Goal: Information Seeking & Learning: Learn about a topic

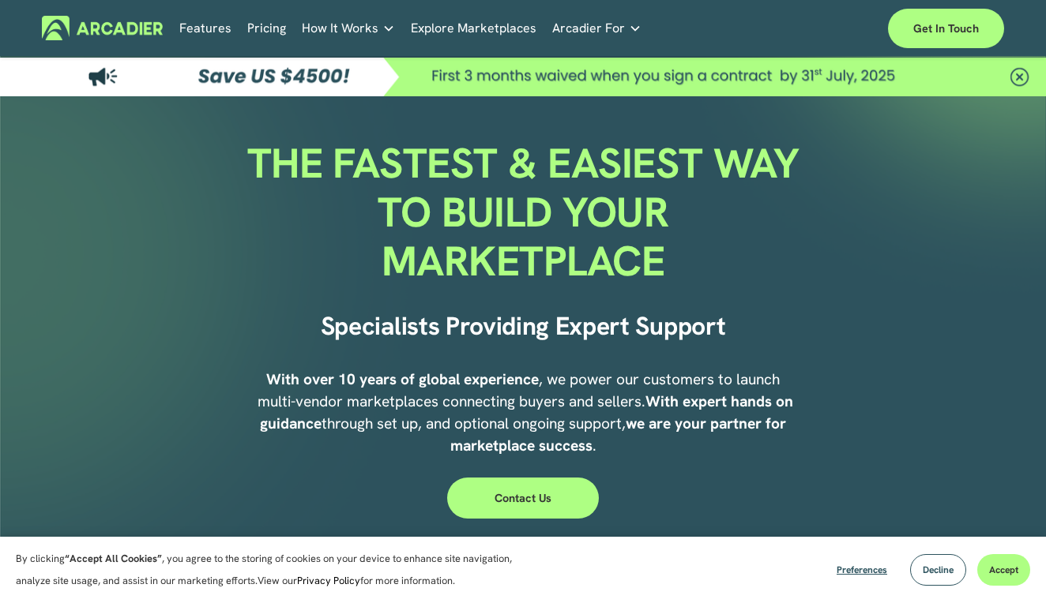
click at [263, 26] on link "Pricing" at bounding box center [266, 28] width 39 height 24
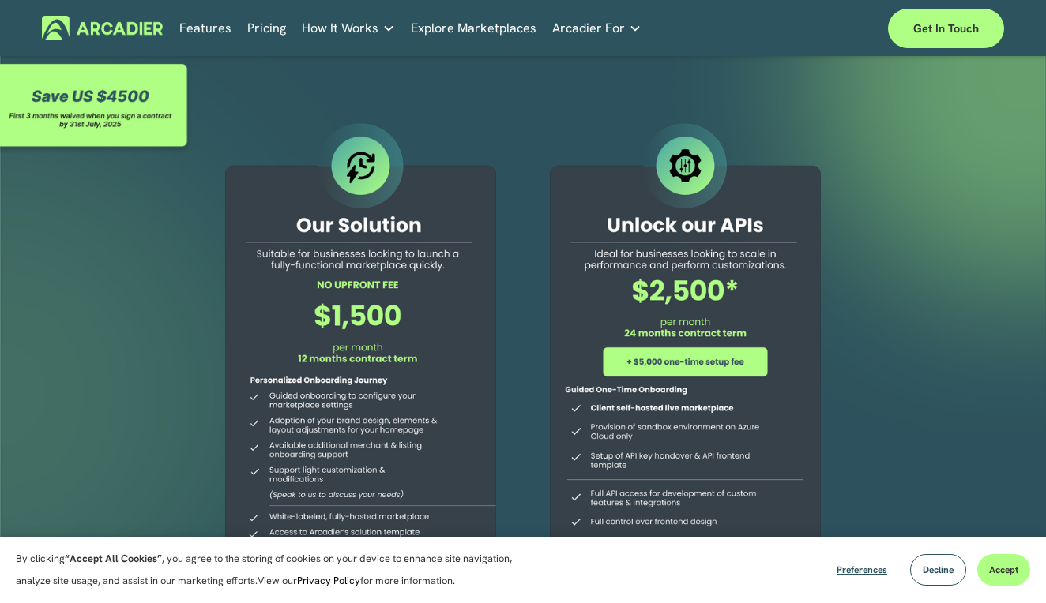
click at [221, 29] on link "Features" at bounding box center [205, 28] width 52 height 24
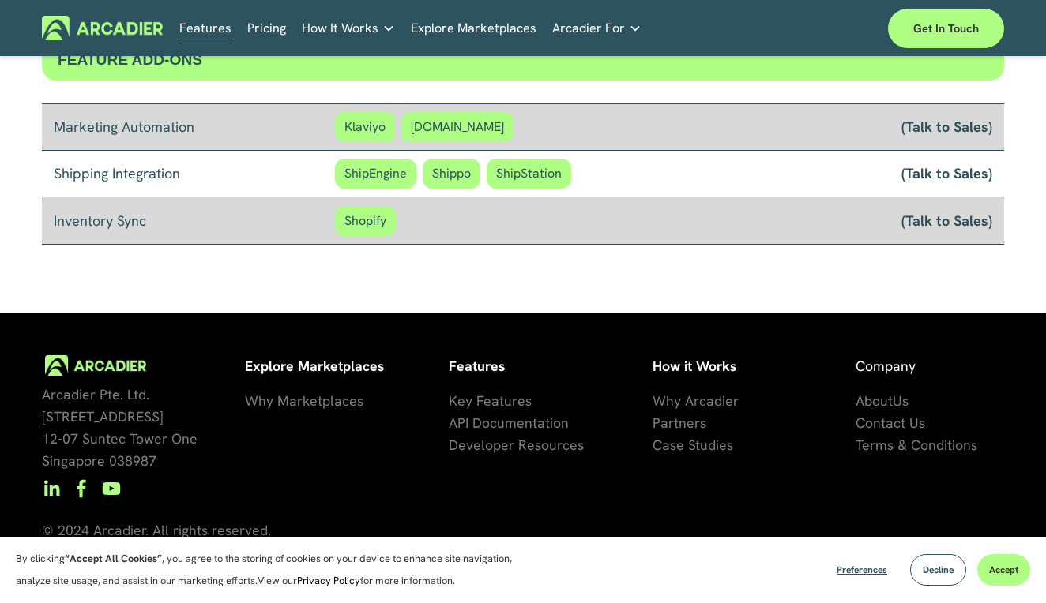
scroll to position [1338, 0]
click at [696, 450] on span "se Studies" at bounding box center [701, 445] width 63 height 18
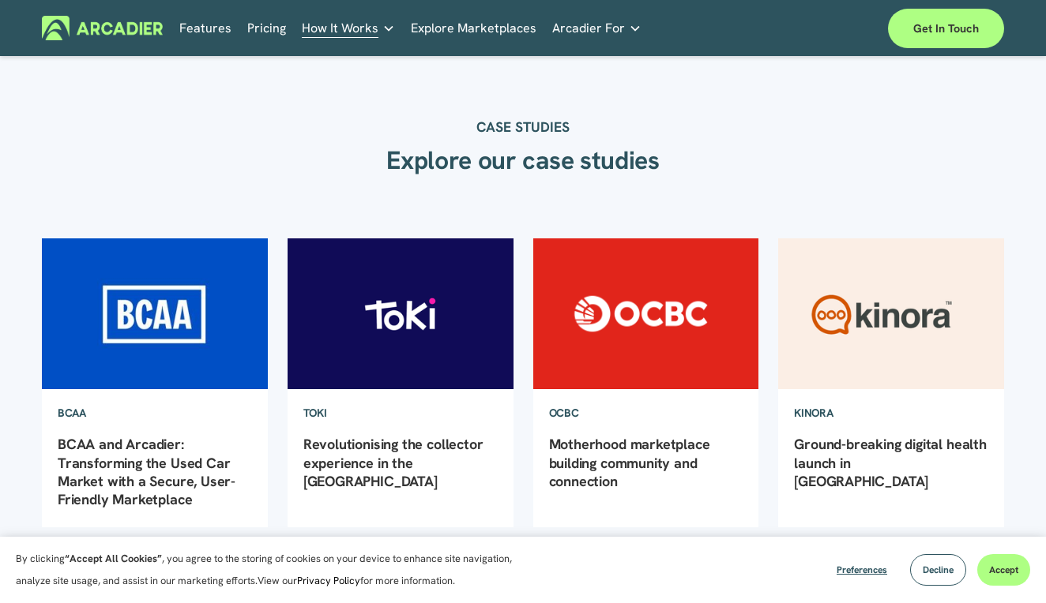
click at [519, 26] on link "Explore Marketplaces" at bounding box center [474, 28] width 126 height 24
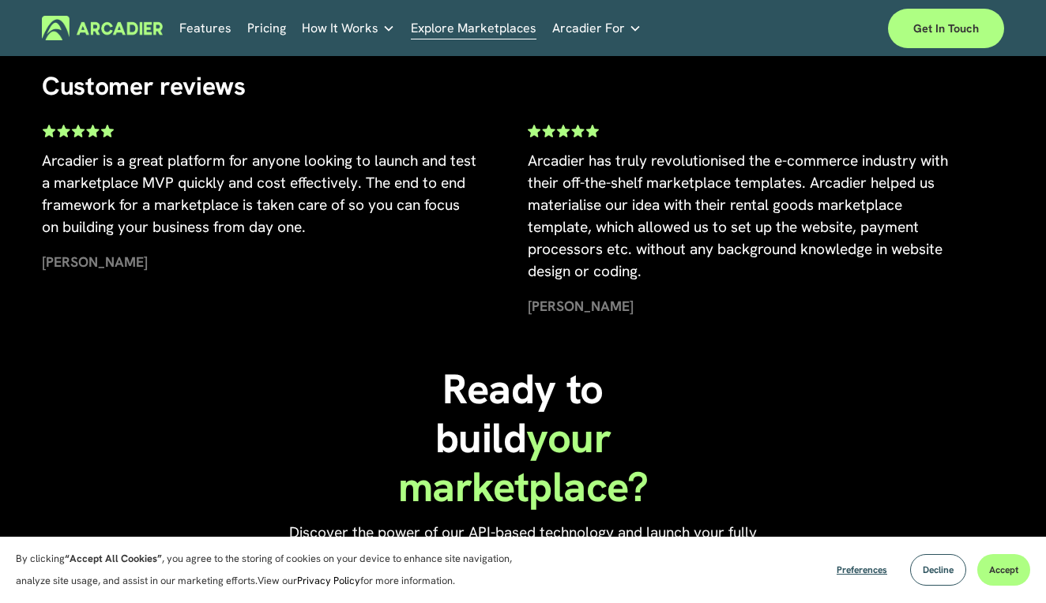
scroll to position [2895, 0]
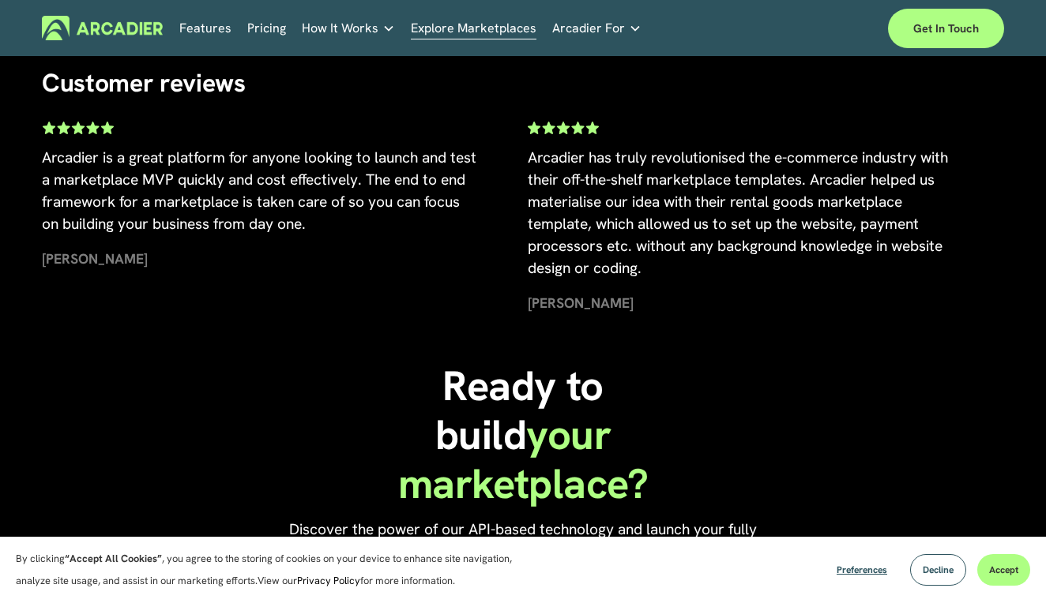
click at [268, 17] on link "Pricing" at bounding box center [266, 28] width 39 height 24
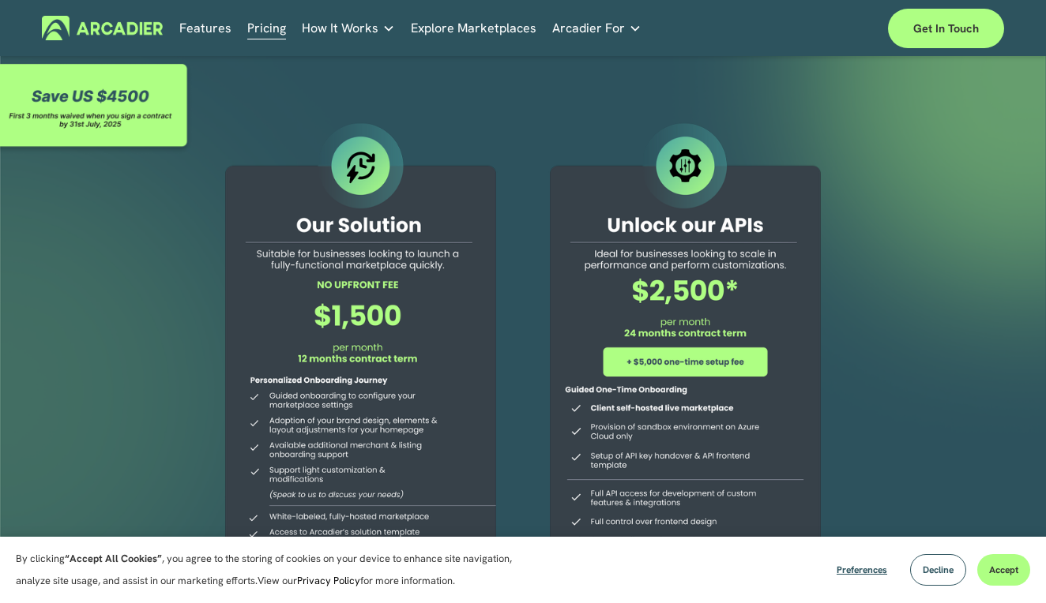
click at [0, 0] on link "Retail Marketplaces Whatever you are offering to your customer, we bring it all…" at bounding box center [0, 0] width 0 height 0
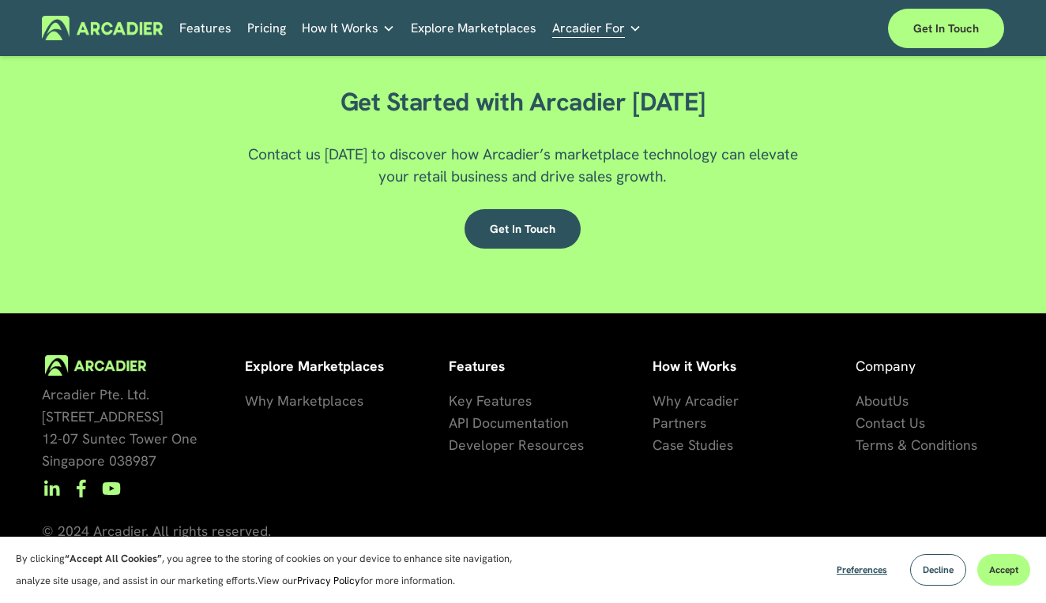
scroll to position [2456, 0]
click at [336, 408] on span "Why Marketplaces" at bounding box center [304, 401] width 118 height 18
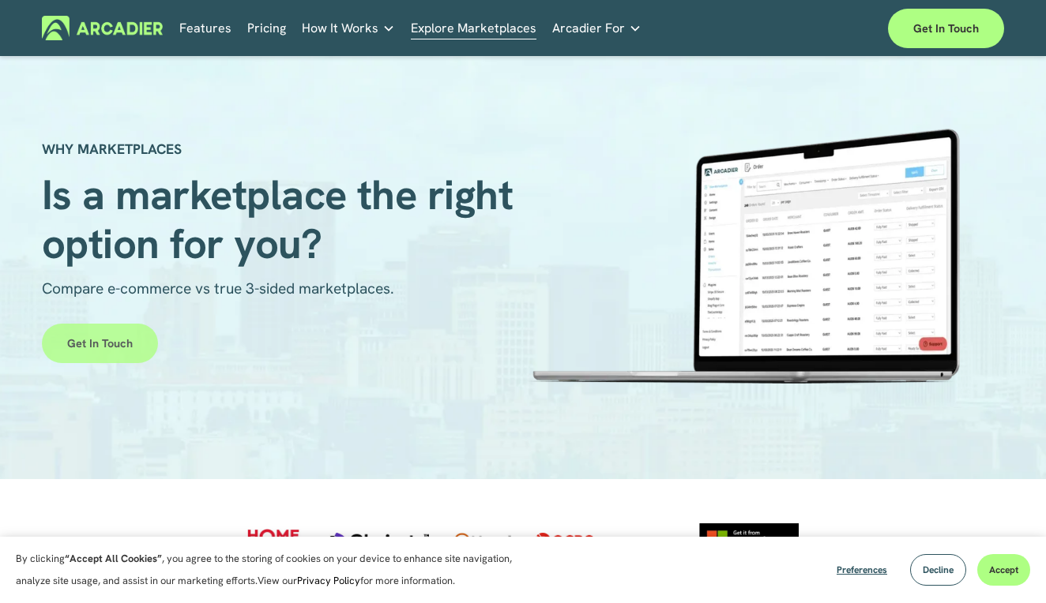
click at [115, 359] on link "Get in touch" at bounding box center [100, 343] width 116 height 39
